Goal: Communication & Community: Share content

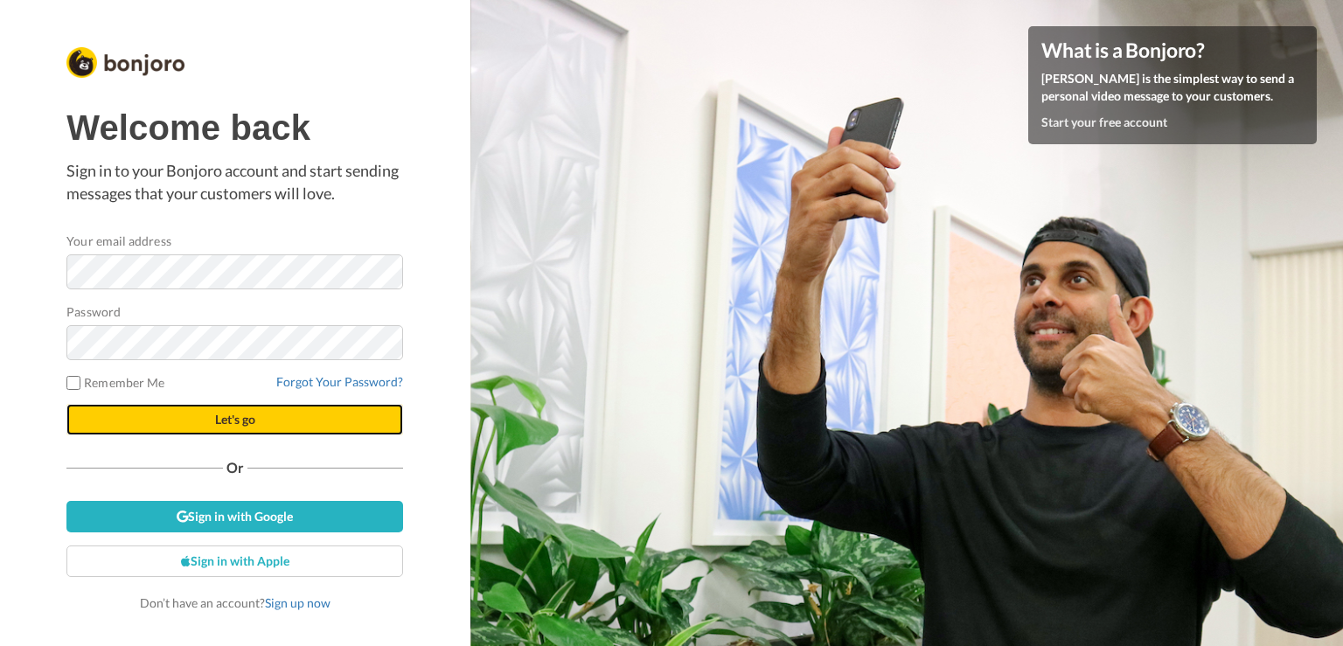
click at [184, 426] on button "Let's go" at bounding box center [234, 419] width 337 height 31
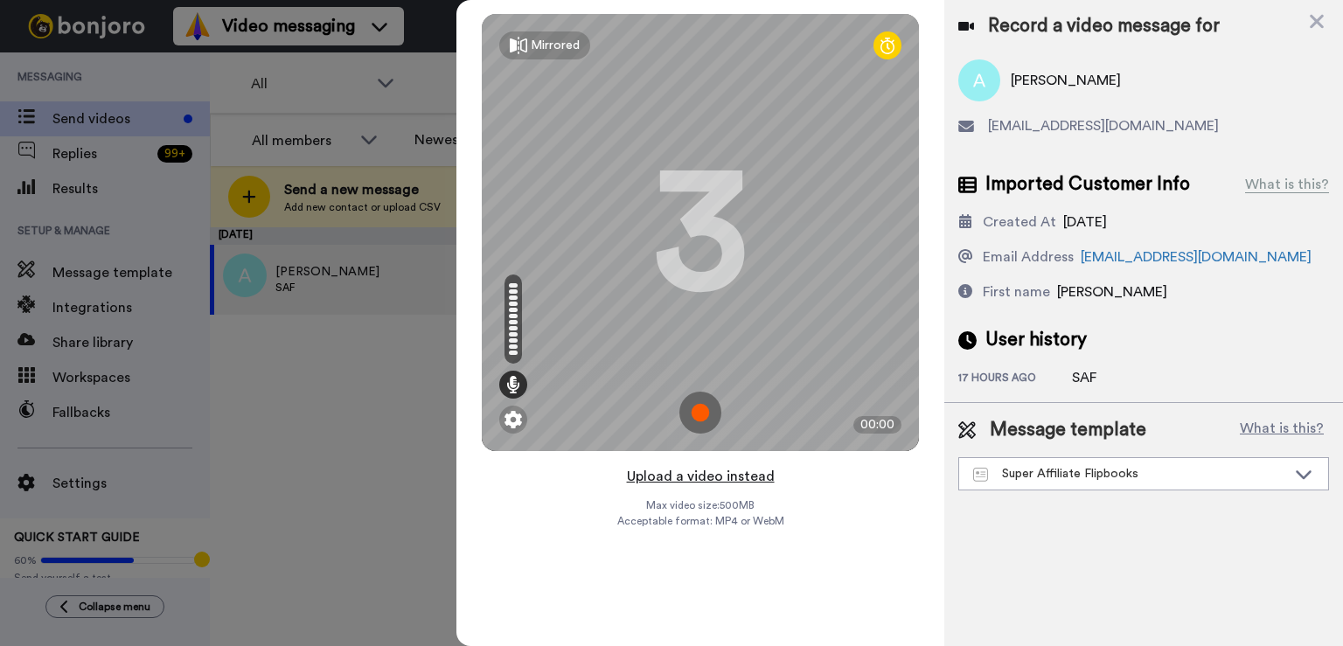
click at [707, 476] on button "Upload a video instead" at bounding box center [701, 476] width 158 height 23
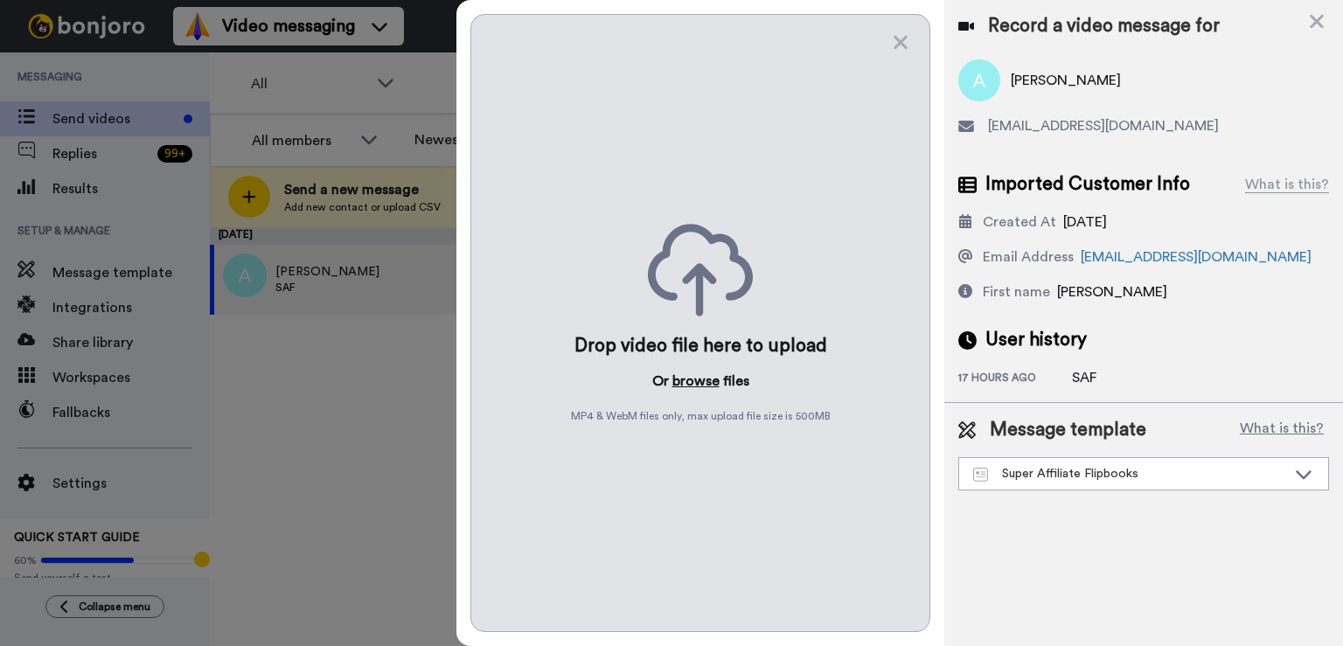
click at [693, 376] on button "browse" at bounding box center [695, 381] width 47 height 21
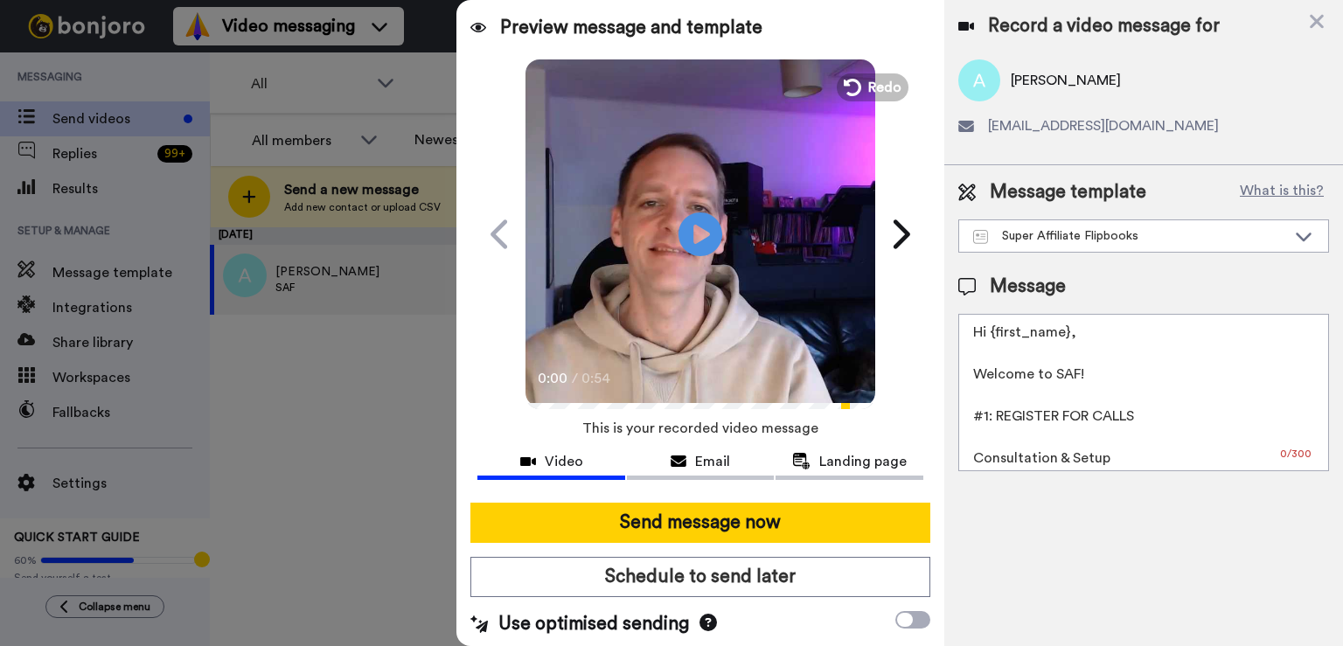
click at [684, 509] on button "Send message now" at bounding box center [700, 523] width 460 height 40
